Goal: Entertainment & Leisure: Consume media (video, audio)

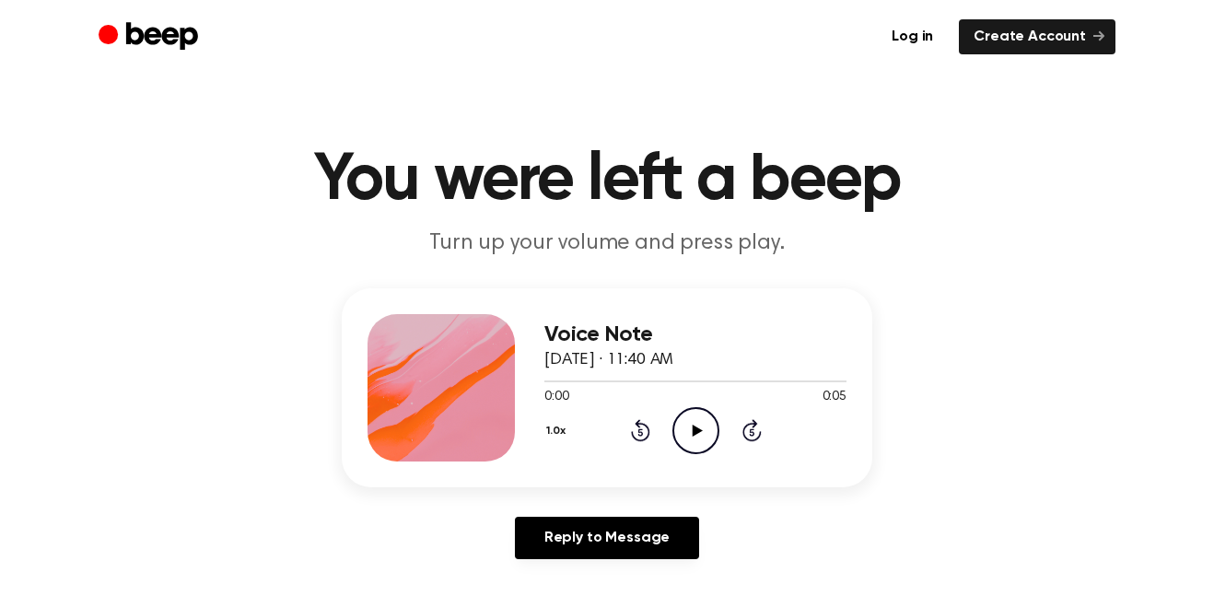
click at [693, 412] on icon "Play Audio" at bounding box center [695, 430] width 47 height 47
click at [638, 431] on icon "Rewind 5 seconds" at bounding box center [640, 430] width 20 height 24
click at [691, 427] on icon "Play Audio" at bounding box center [695, 430] width 47 height 47
click at [672, 418] on icon "Play Audio" at bounding box center [695, 430] width 47 height 47
click at [641, 425] on icon at bounding box center [640, 430] width 19 height 22
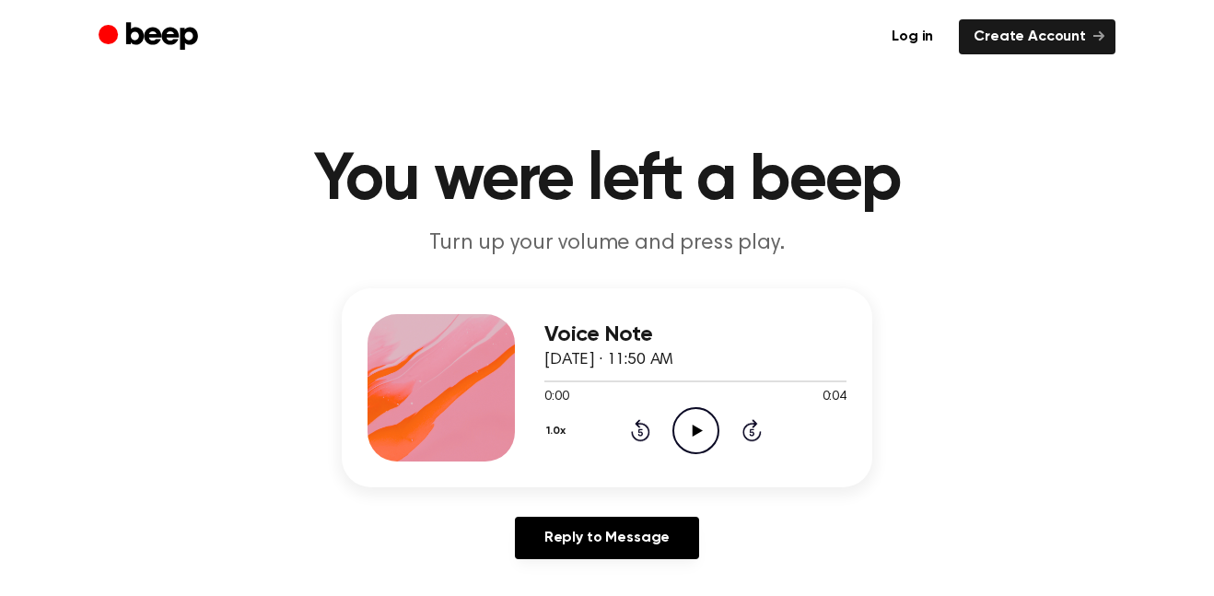
click at [719, 429] on div "1.0x Rewind 5 seconds Play Audio Skip 5 seconds" at bounding box center [695, 430] width 302 height 47
click at [697, 436] on icon "Play Audio" at bounding box center [695, 430] width 47 height 47
